Goal: Task Accomplishment & Management: Manage account settings

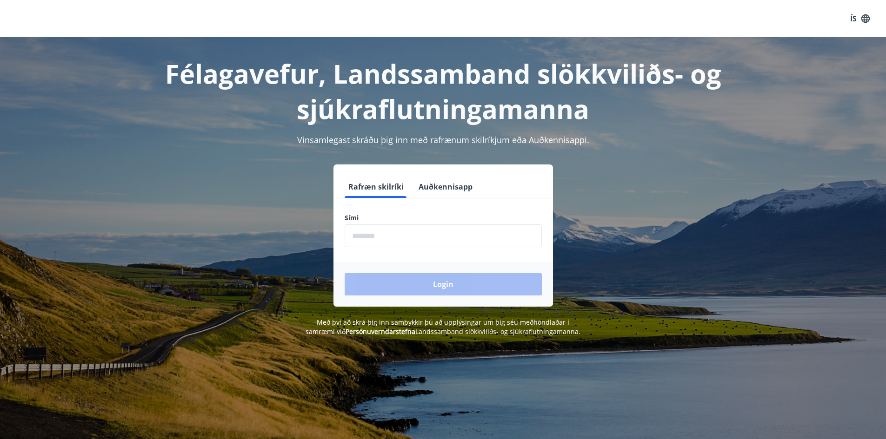
click at [423, 239] on input "phone" at bounding box center [442, 236] width 197 height 23
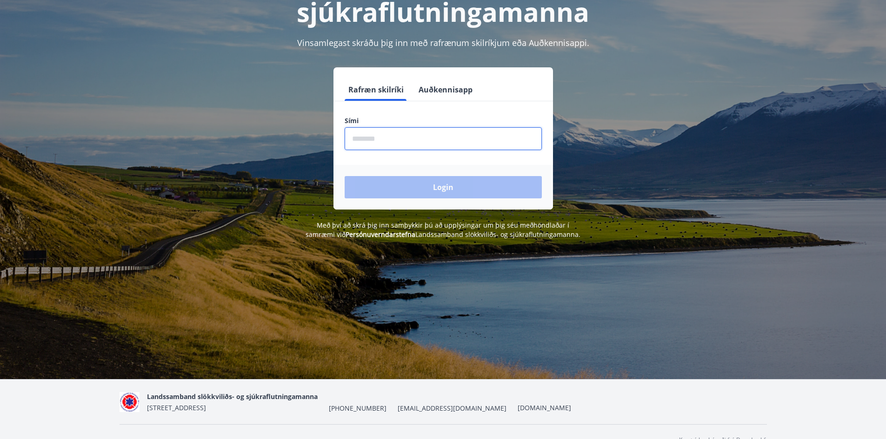
scroll to position [114, 0]
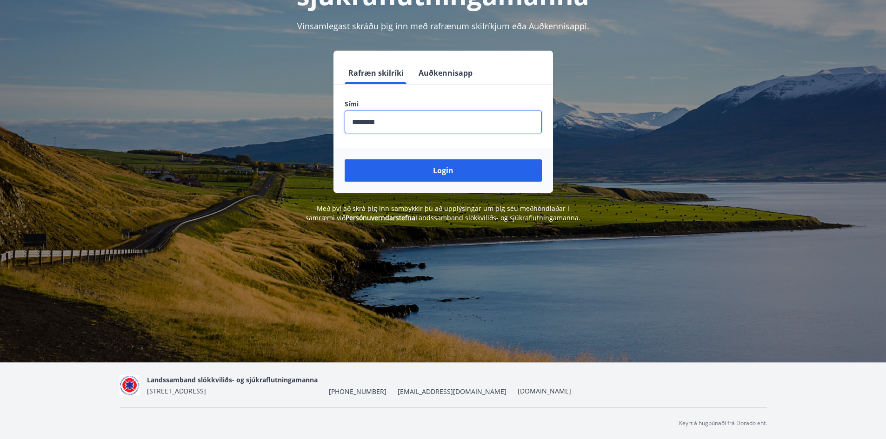
type input "********"
click at [344, 159] on button "Login" at bounding box center [442, 170] width 197 height 22
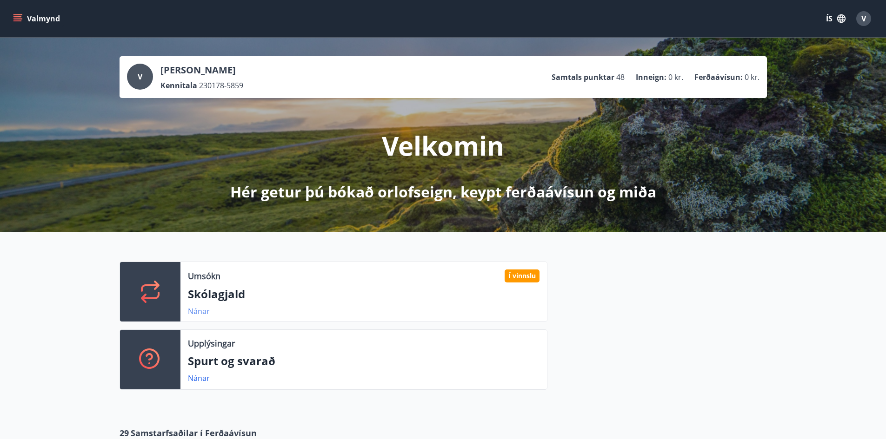
click at [198, 311] on link "Nánar" at bounding box center [199, 311] width 22 height 10
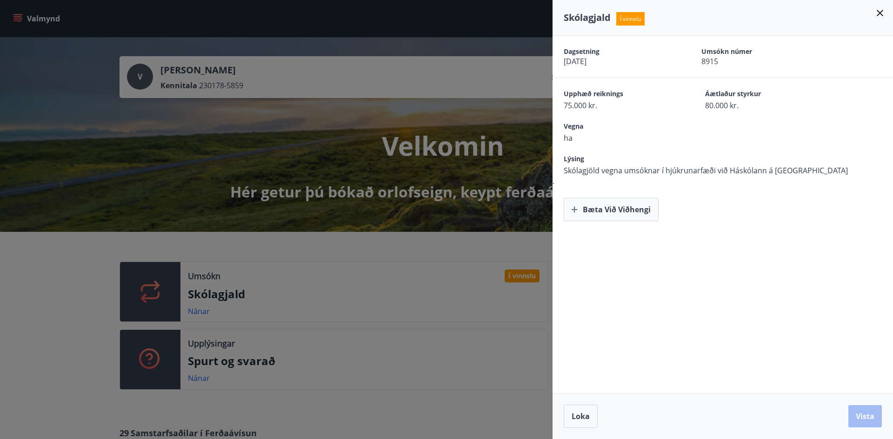
click at [881, 10] on icon at bounding box center [879, 12] width 11 height 11
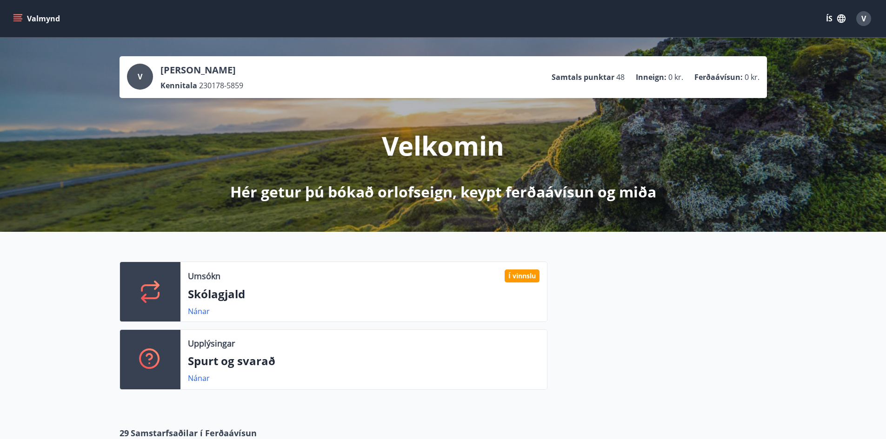
click at [859, 19] on div "V" at bounding box center [863, 18] width 15 height 15
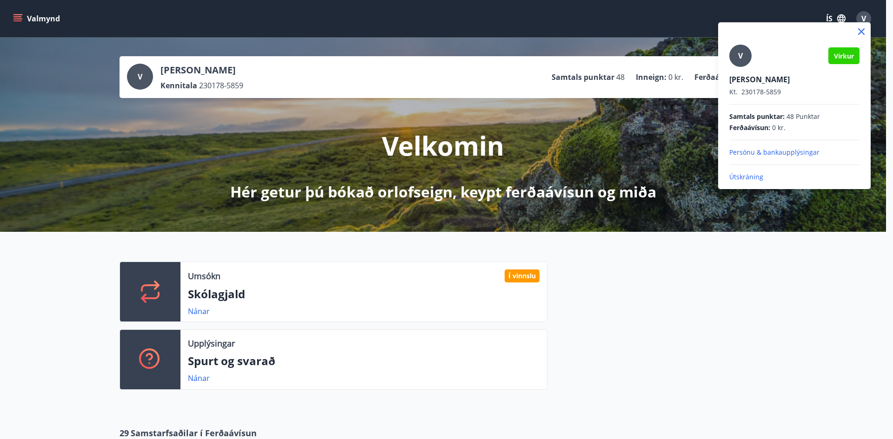
click at [745, 177] on p "Útskráning" at bounding box center [794, 176] width 130 height 9
